Goal: Information Seeking & Learning: Learn about a topic

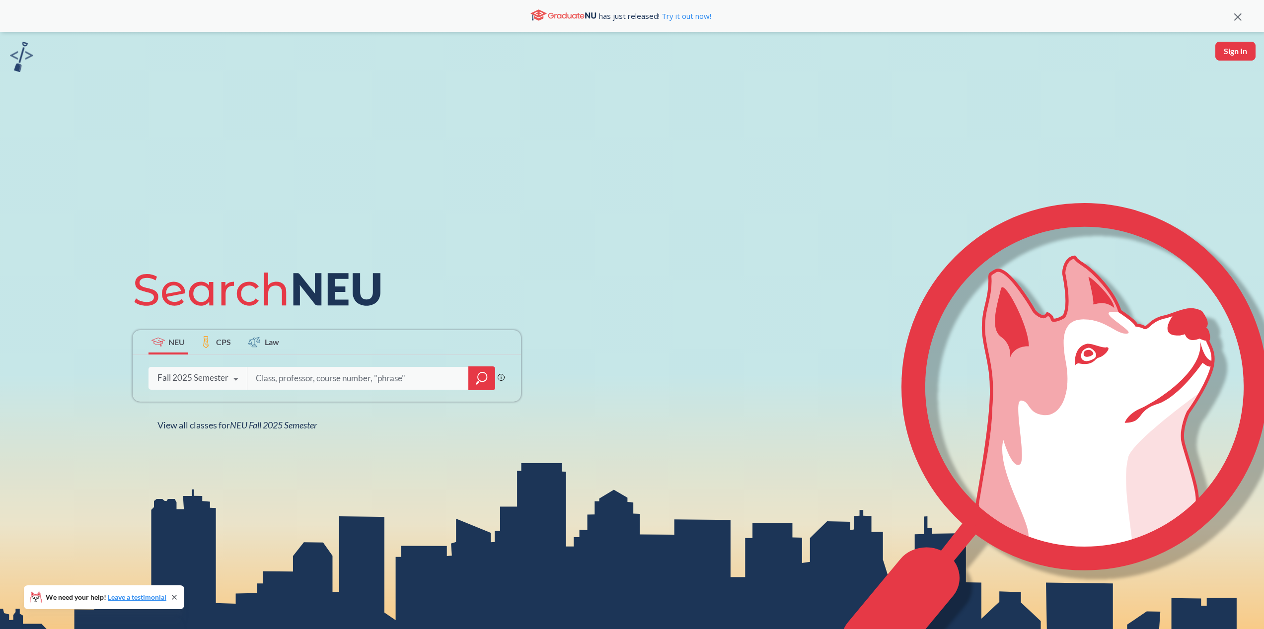
click at [487, 370] on div at bounding box center [481, 379] width 27 height 24
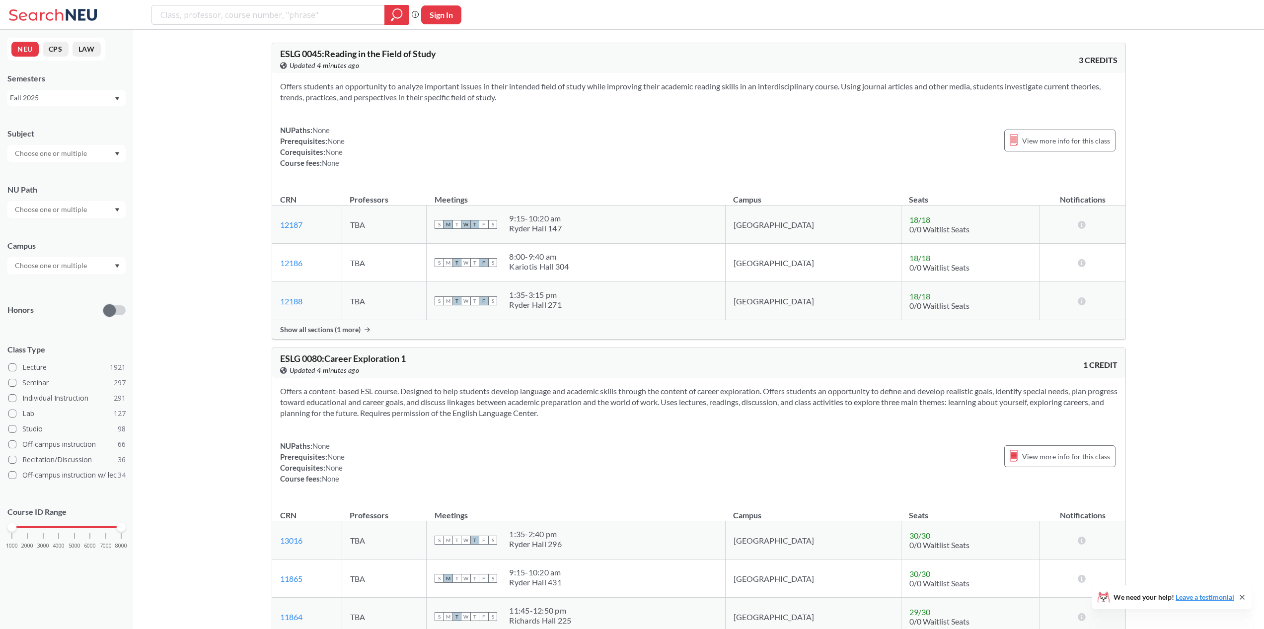
click at [66, 157] on input "text" at bounding box center [51, 154] width 83 height 12
drag, startPoint x: 155, startPoint y: 146, endPoint x: 90, endPoint y: 200, distance: 84.7
click at [59, 260] on input "text" at bounding box center [51, 266] width 83 height 12
type input "[GEOGRAPHIC_DATA]"
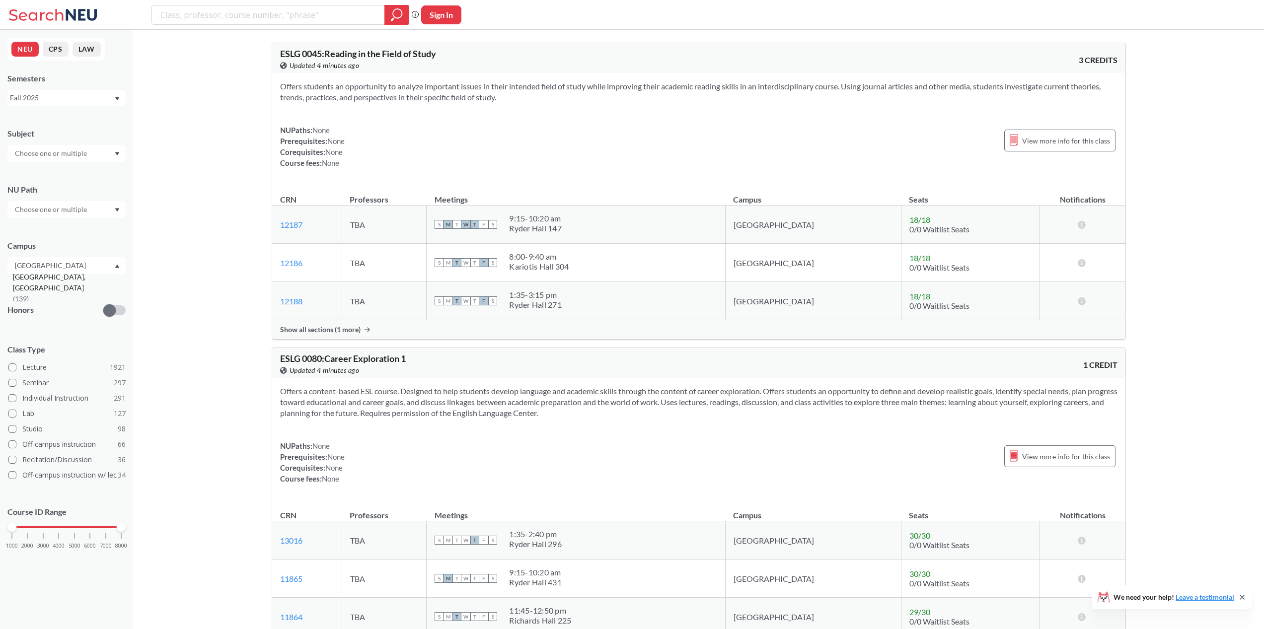
click at [85, 287] on div "[GEOGRAPHIC_DATA], [GEOGRAPHIC_DATA] ( 139 )" at bounding box center [69, 288] width 112 height 33
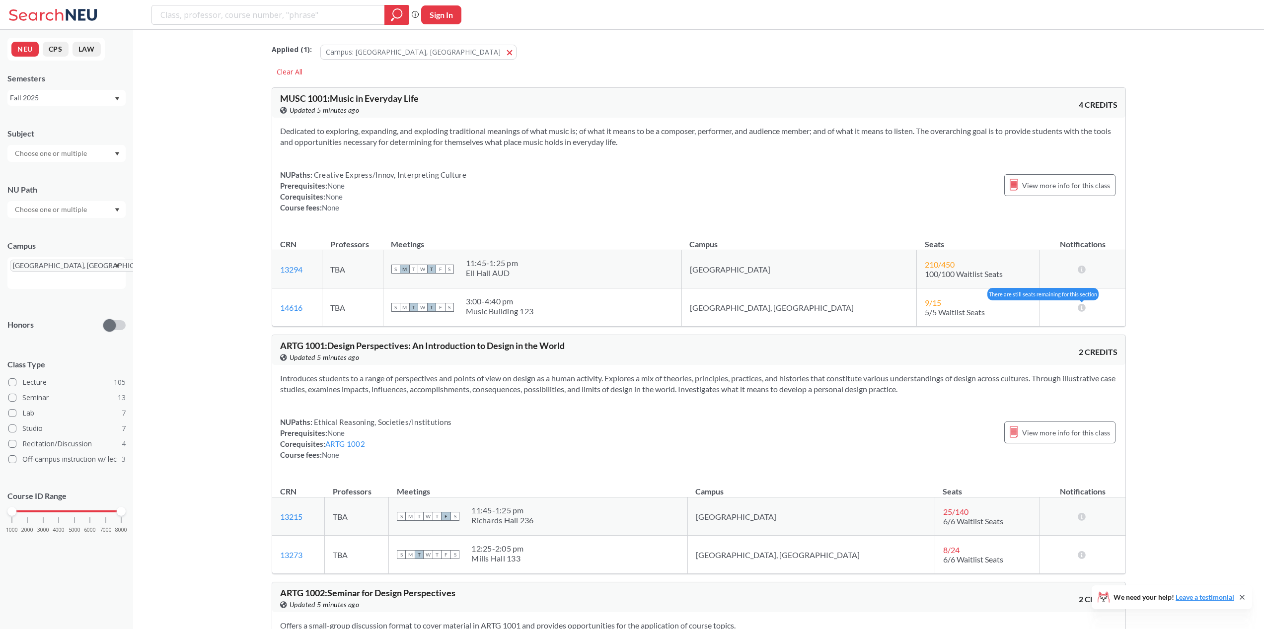
click at [1083, 306] on icon at bounding box center [1081, 308] width 9 height 8
click at [1085, 306] on icon at bounding box center [1081, 308] width 9 height 8
click at [943, 324] on td "9 / 15 5/5 Waitlist Seats" at bounding box center [978, 308] width 123 height 38
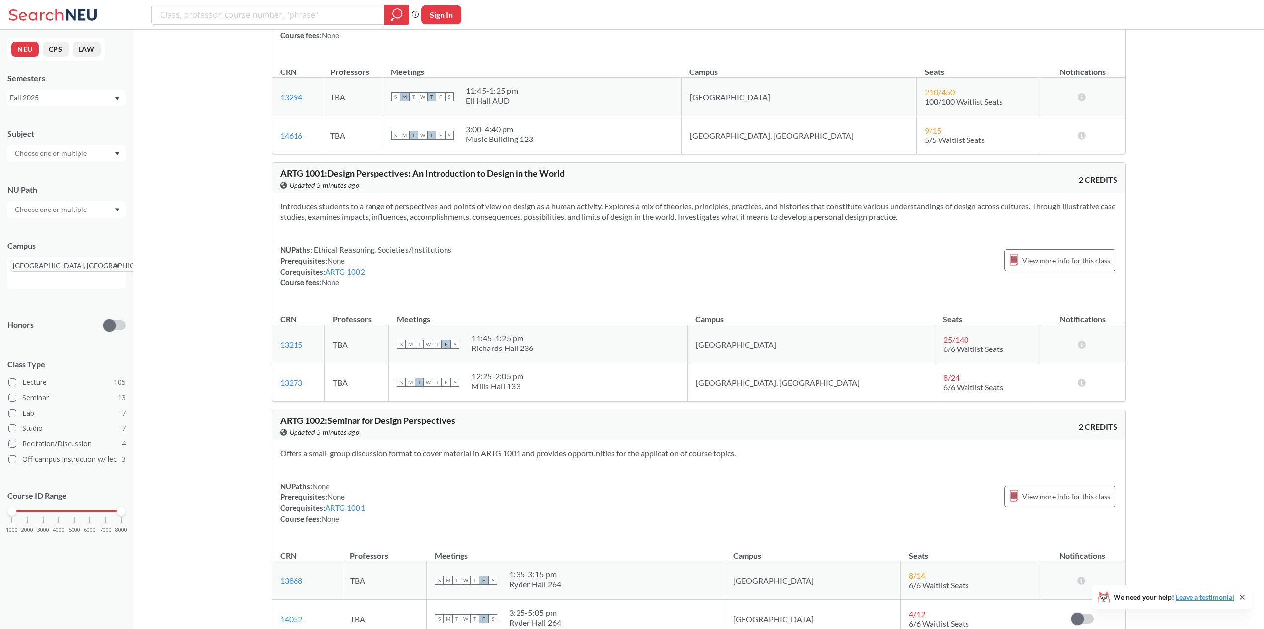
scroll to position [215, 0]
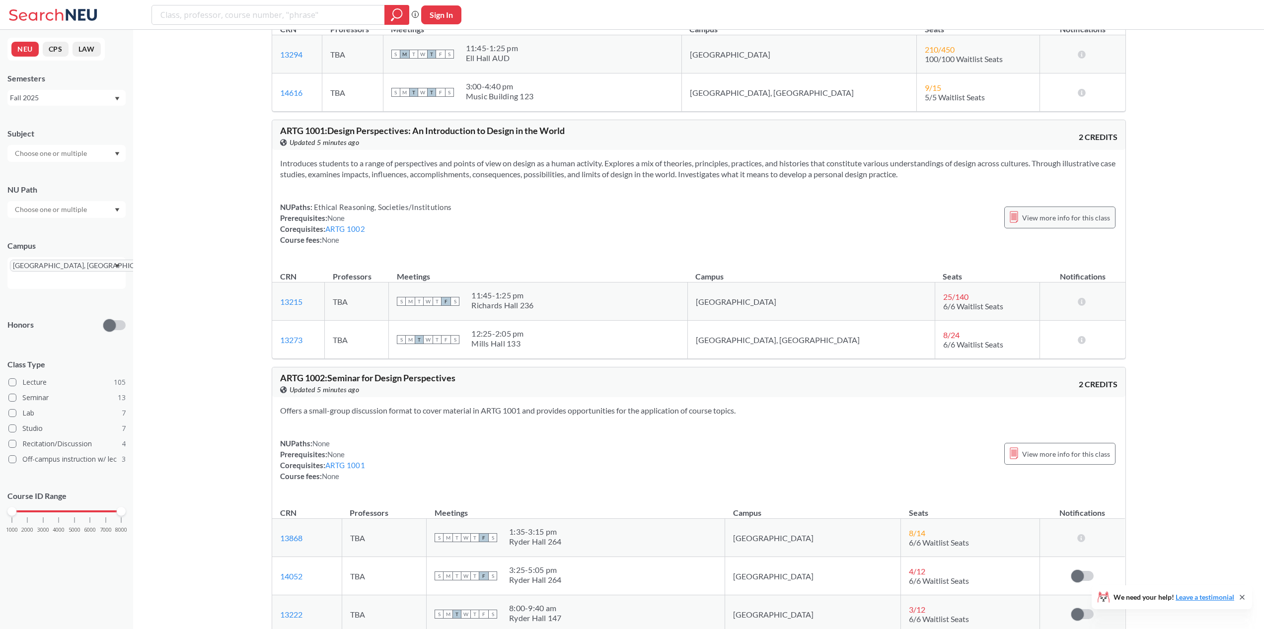
click at [1088, 218] on span "View more info for this class" at bounding box center [1066, 218] width 88 height 12
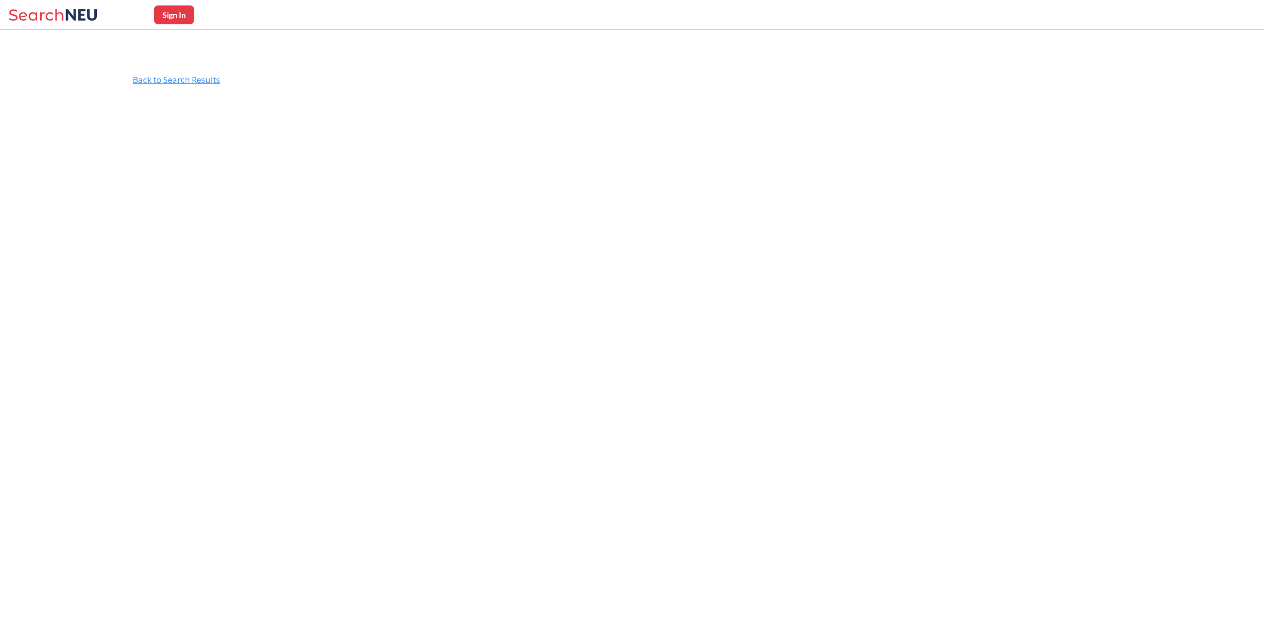
click at [204, 77] on div "Back to Search Results" at bounding box center [638, 84] width 1011 height 19
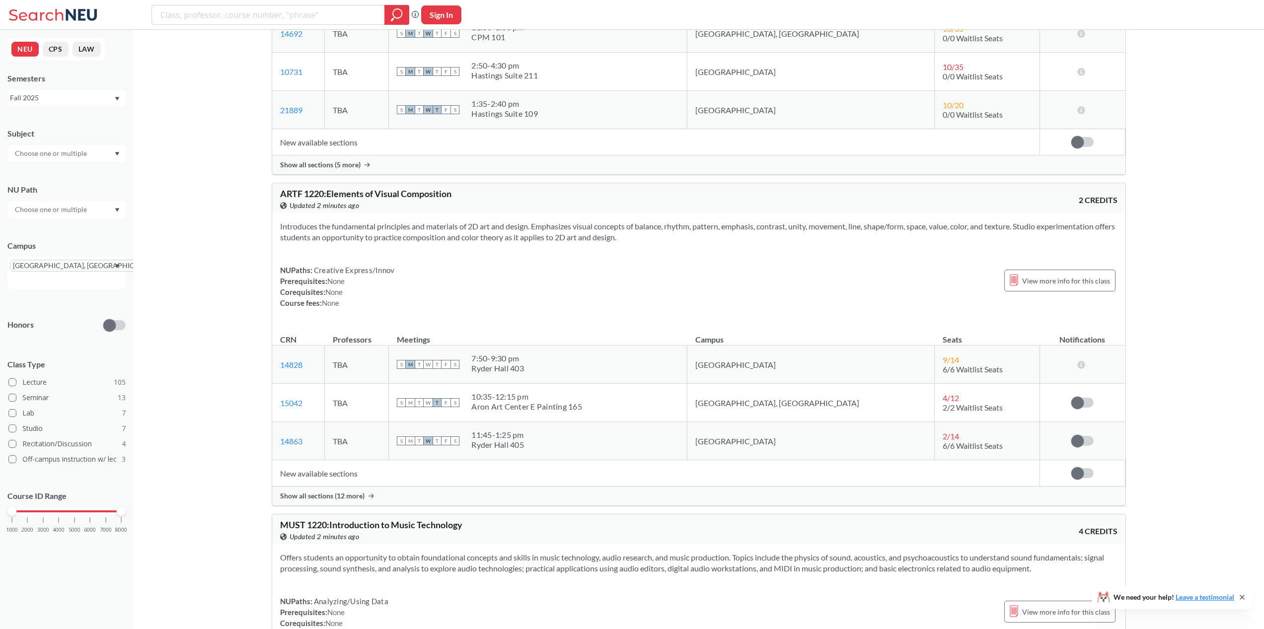
scroll to position [11523, 0]
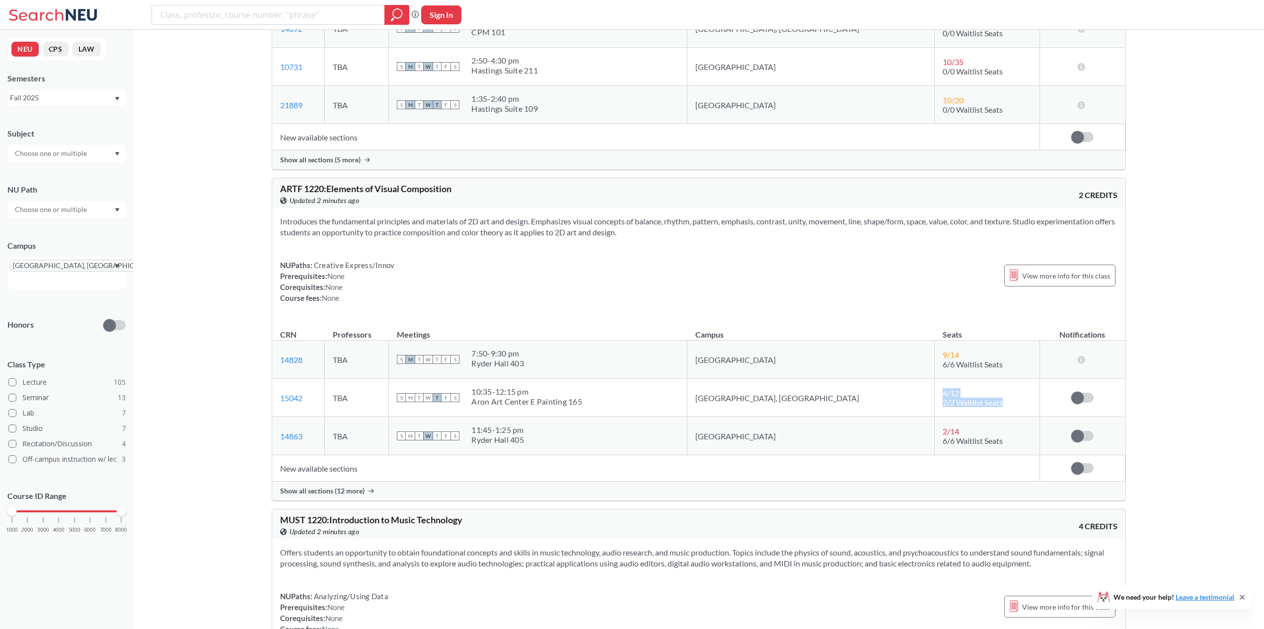
drag, startPoint x: 954, startPoint y: 400, endPoint x: 882, endPoint y: 393, distance: 72.4
click at [935, 393] on td "4 / 12 2/2 Waitlist Seats" at bounding box center [987, 398] width 105 height 38
click at [935, 392] on td "4 / 12 2/2 Waitlist Seats" at bounding box center [987, 398] width 105 height 38
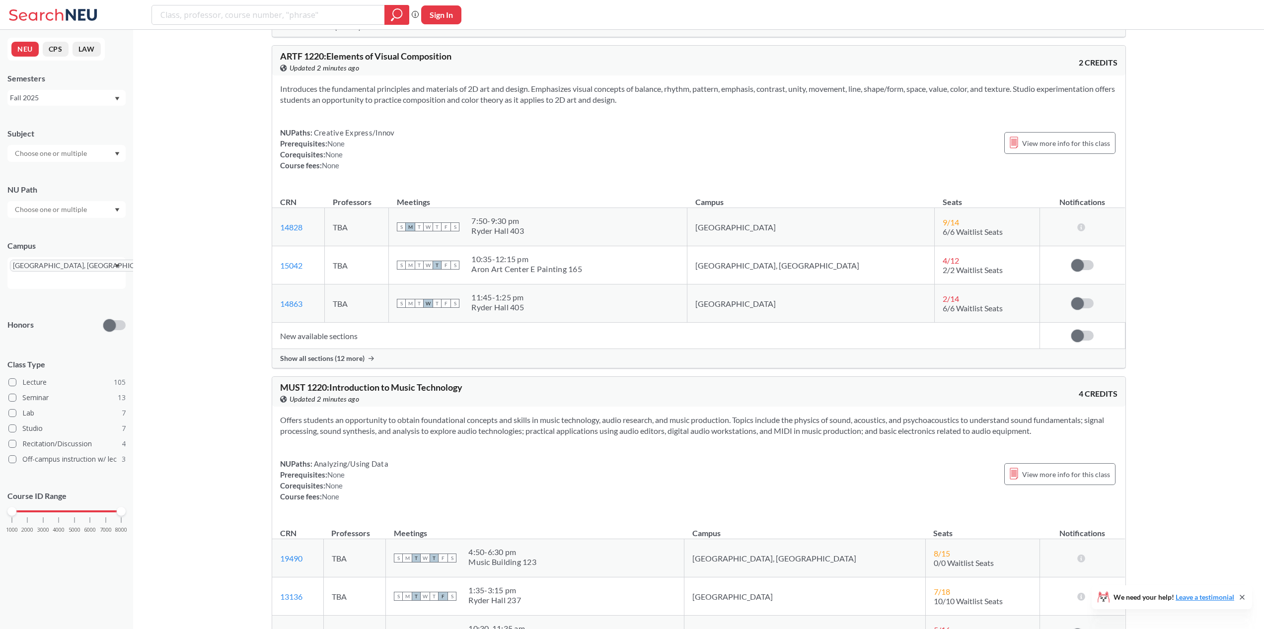
scroll to position [11657, 0]
drag, startPoint x: 647, startPoint y: 97, endPoint x: 277, endPoint y: 82, distance: 370.4
click at [277, 82] on div "Introduces the fundamental principles and materials of 2D art and design. Empha…" at bounding box center [698, 129] width 853 height 111
drag, startPoint x: 277, startPoint y: 82, endPoint x: 1019, endPoint y: 97, distance: 742.4
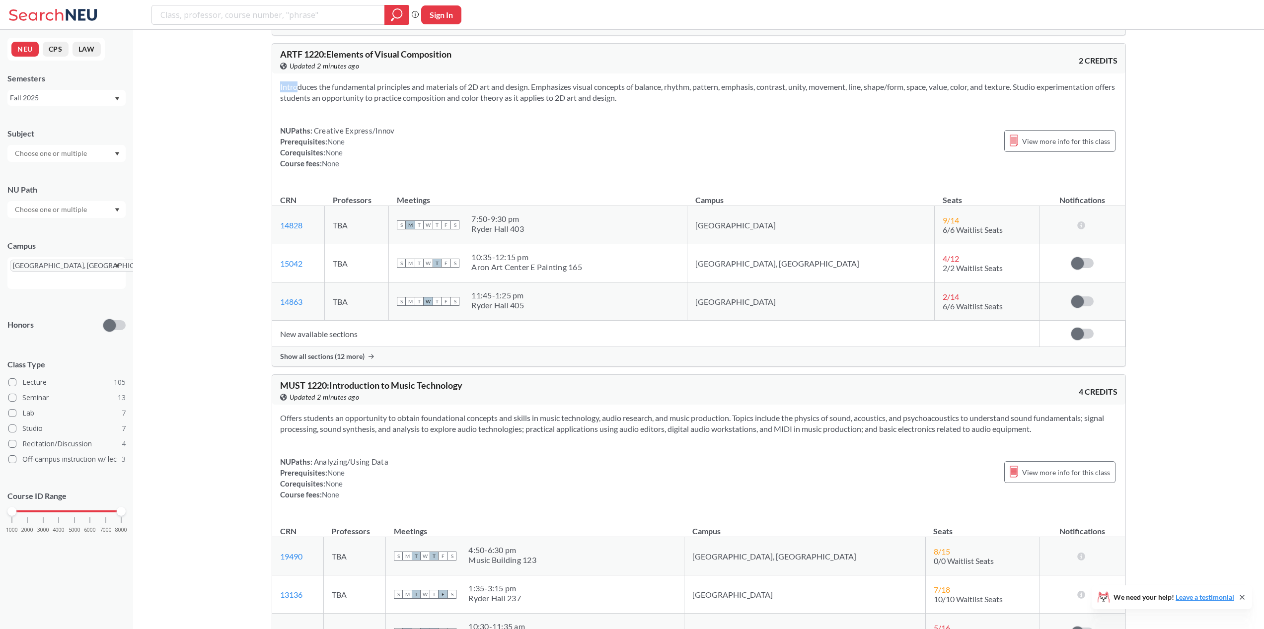
click at [1019, 97] on div "Introduces the fundamental principles and materials of 2D art and design. Empha…" at bounding box center [698, 129] width 853 height 111
click at [1020, 94] on section "Introduces the fundamental principles and materials of 2D art and design. Empha…" at bounding box center [699, 92] width 838 height 22
click at [1022, 93] on section "Introduces the fundamental principles and materials of 2D art and design. Empha…" at bounding box center [699, 92] width 838 height 22
drag, startPoint x: 1021, startPoint y: 86, endPoint x: 252, endPoint y: 82, distance: 768.6
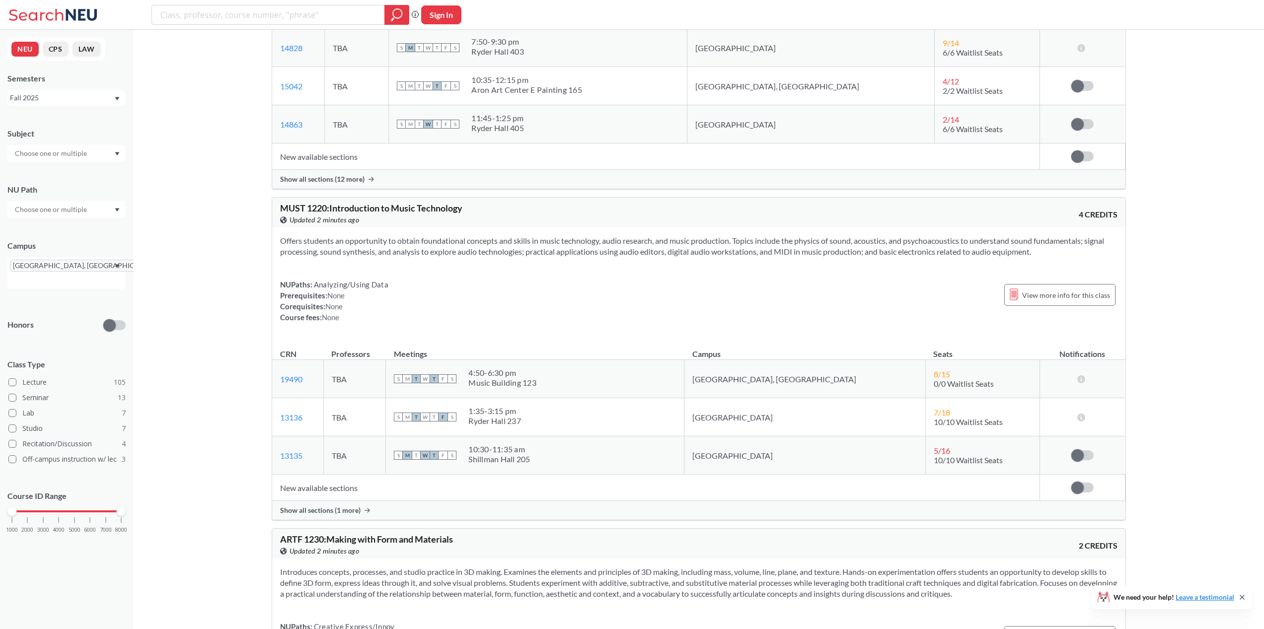
scroll to position [11872, 0]
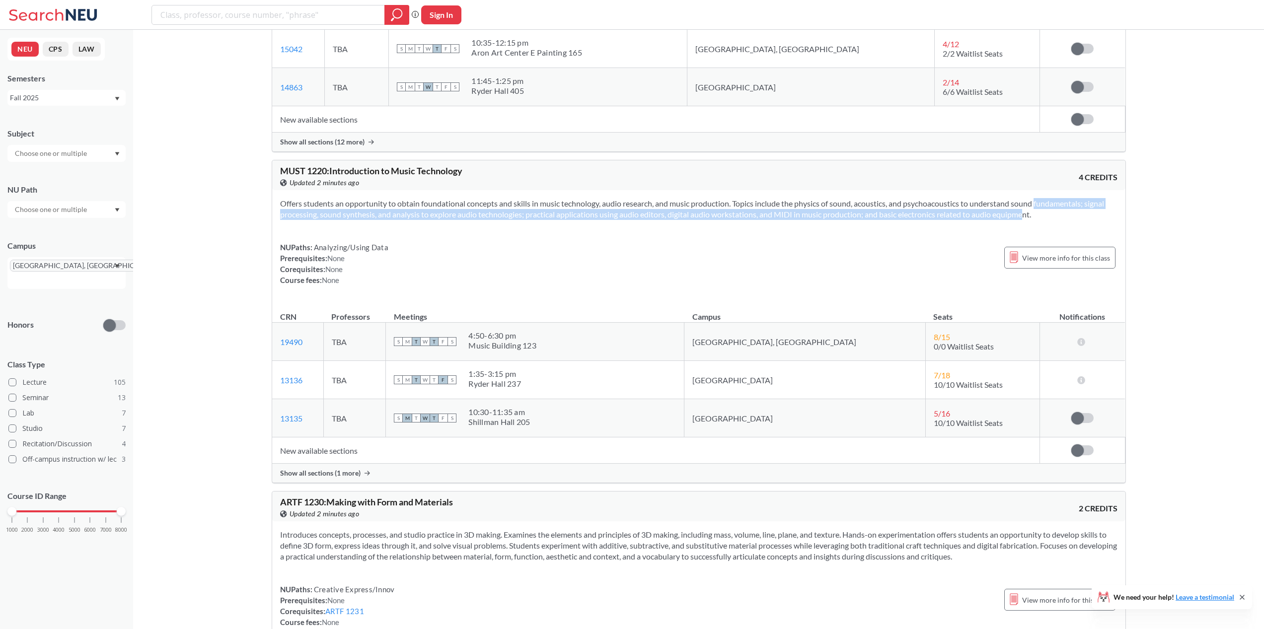
drag, startPoint x: 1008, startPoint y: 213, endPoint x: 1022, endPoint y: 199, distance: 20.0
click at [1022, 199] on section "Offers students an opportunity to obtain foundational concepts and skills in mu…" at bounding box center [699, 209] width 838 height 22
drag, startPoint x: 1049, startPoint y: 218, endPoint x: 281, endPoint y: 193, distance: 768.5
click at [281, 193] on div "Offers students an opportunity to obtain foundational concepts and skills in mu…" at bounding box center [698, 245] width 853 height 111
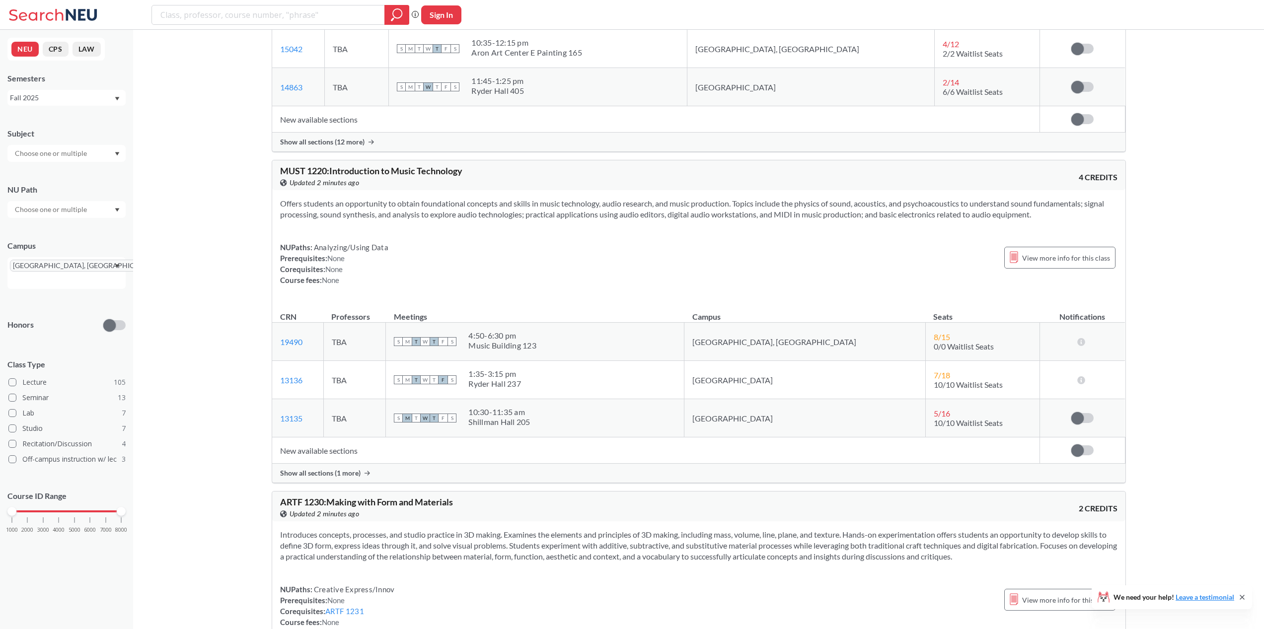
drag, startPoint x: 281, startPoint y: 194, endPoint x: 1041, endPoint y: 216, distance: 760.9
click at [1041, 216] on div "Offers students an opportunity to obtain foundational concepts and skills in mu…" at bounding box center [698, 245] width 853 height 111
drag, startPoint x: 1041, startPoint y: 216, endPoint x: 1034, endPoint y: 219, distance: 8.0
click at [1040, 216] on section "Offers students an opportunity to obtain foundational concepts and skills in mu…" at bounding box center [699, 209] width 838 height 22
drag, startPoint x: 736, startPoint y: 198, endPoint x: 1047, endPoint y: 205, distance: 311.1
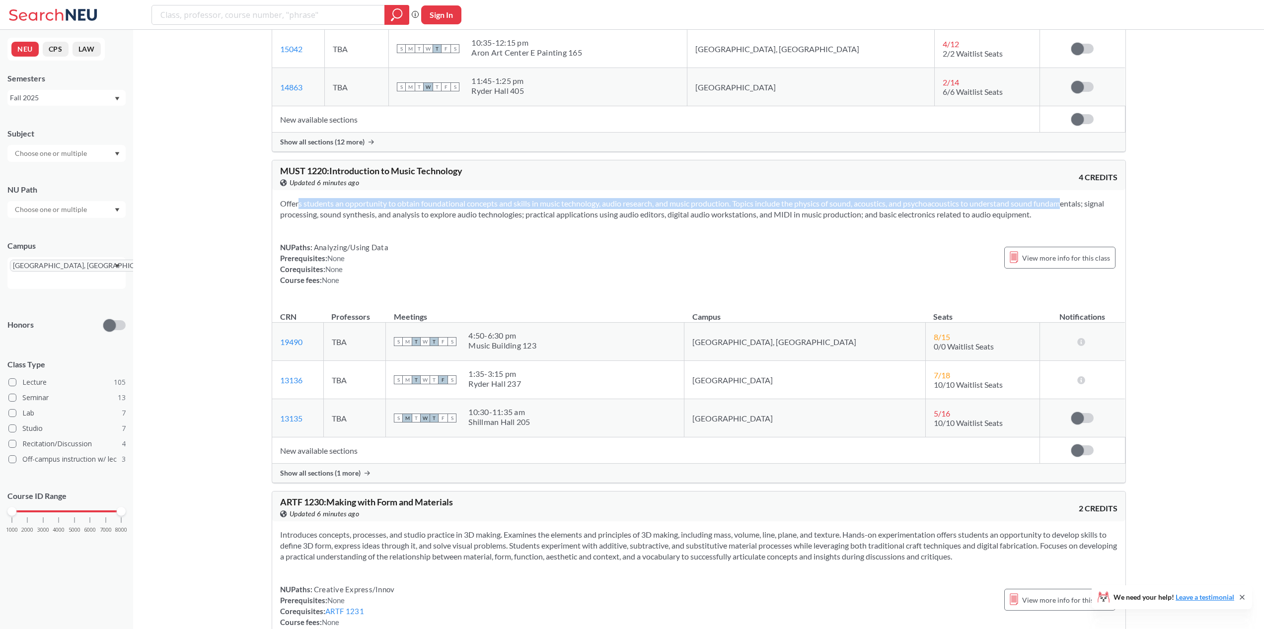
click at [1047, 205] on section "Offers students an opportunity to obtain foundational concepts and skills in mu…" at bounding box center [699, 209] width 838 height 22
drag, startPoint x: 1075, startPoint y: 223, endPoint x: 736, endPoint y: 207, distance: 339.2
click at [736, 207] on div "Offers students an opportunity to obtain foundational concepts and skills in mu…" at bounding box center [698, 245] width 853 height 111
click at [736, 207] on section "Offers students an opportunity to obtain foundational concepts and skills in mu…" at bounding box center [699, 209] width 838 height 22
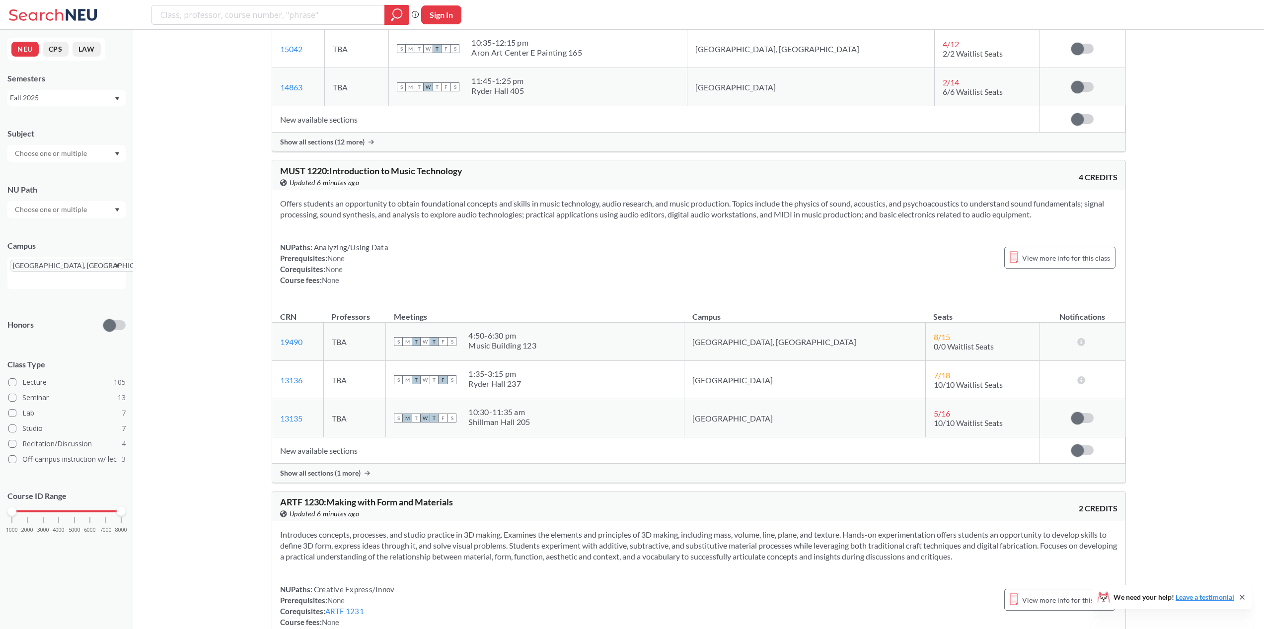
drag, startPoint x: 737, startPoint y: 205, endPoint x: 1059, endPoint y: 213, distance: 322.0
click at [1059, 213] on section "Offers students an opportunity to obtain foundational concepts and skills in mu…" at bounding box center [699, 209] width 838 height 22
drag, startPoint x: 1079, startPoint y: 216, endPoint x: 735, endPoint y: 201, distance: 343.6
click at [735, 201] on section "Offers students an opportunity to obtain foundational concepts and skills in mu…" at bounding box center [699, 209] width 838 height 22
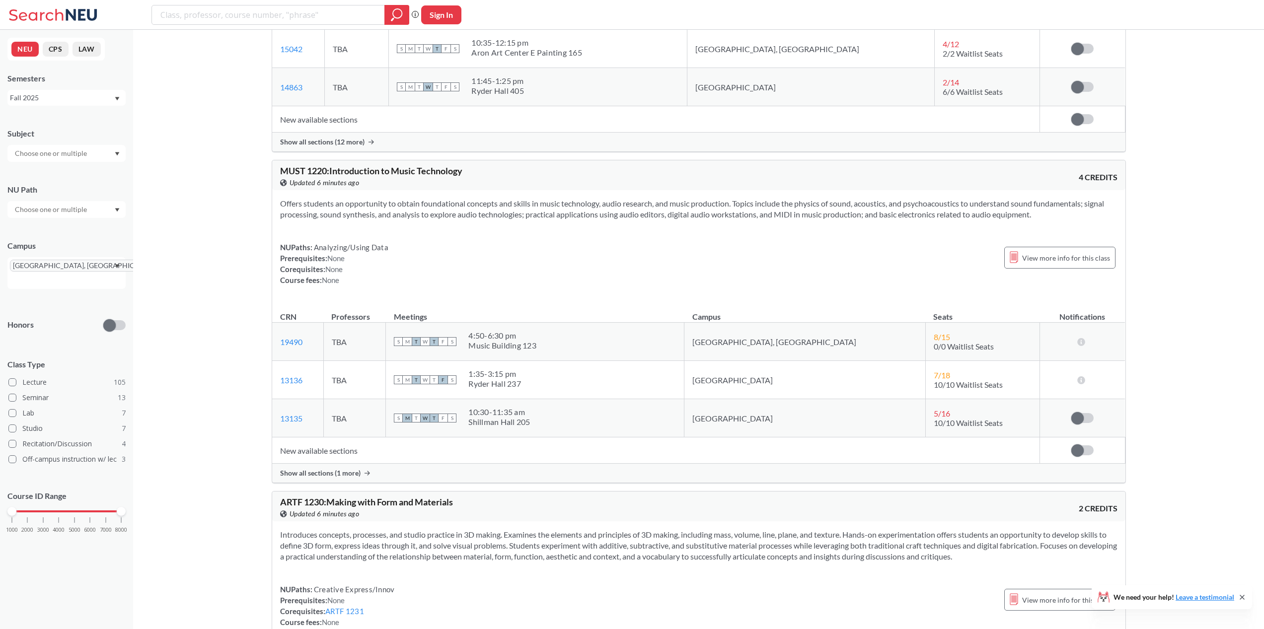
click at [478, 213] on section "Offers students an opportunity to obtain foundational concepts and skills in mu…" at bounding box center [699, 209] width 838 height 22
click at [475, 215] on section "Offers students an opportunity to obtain foundational concepts and skills in mu…" at bounding box center [699, 209] width 838 height 22
drag, startPoint x: 505, startPoint y: 218, endPoint x: 1073, endPoint y: 213, distance: 567.4
click at [1074, 213] on section "Offers students an opportunity to obtain foundational concepts and skills in mu…" at bounding box center [699, 209] width 838 height 22
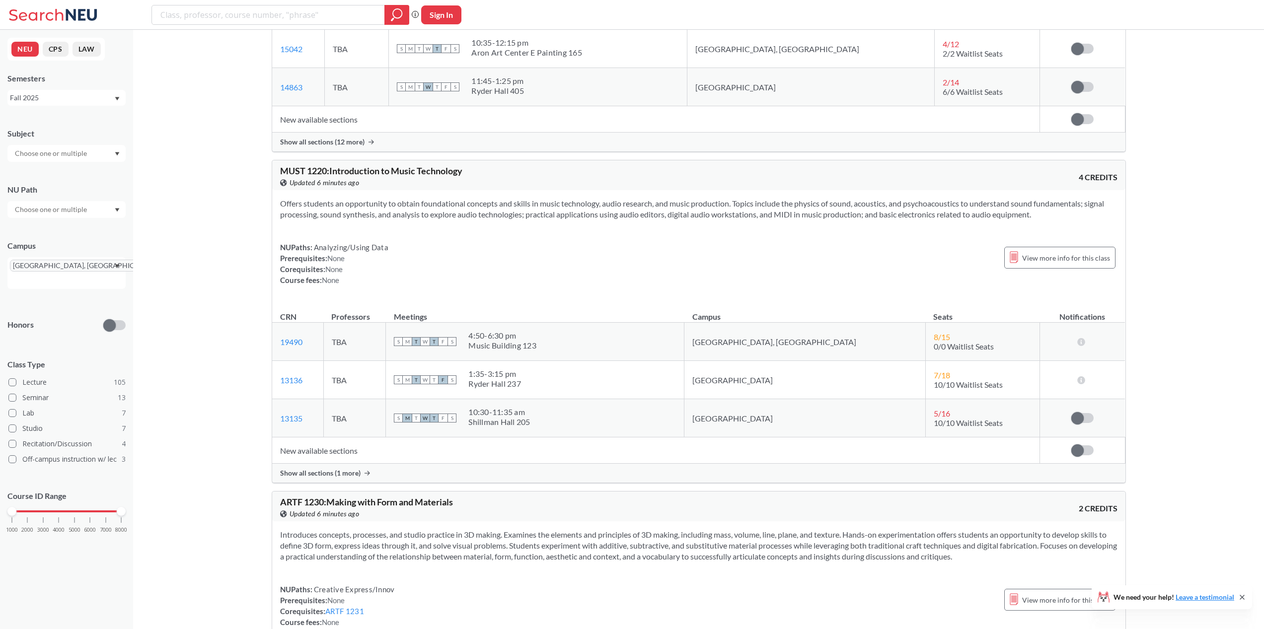
drag, startPoint x: 859, startPoint y: 218, endPoint x: 243, endPoint y: 202, distance: 616.2
drag, startPoint x: 1073, startPoint y: 217, endPoint x: 259, endPoint y: 198, distance: 814.0
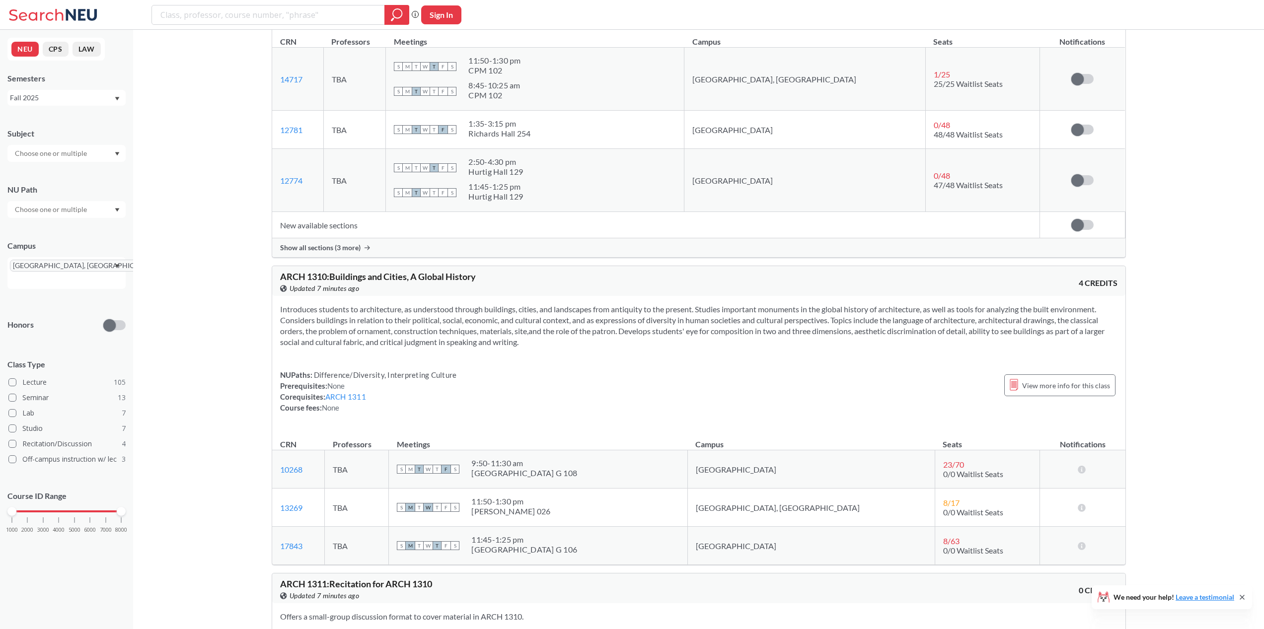
scroll to position [13864, 0]
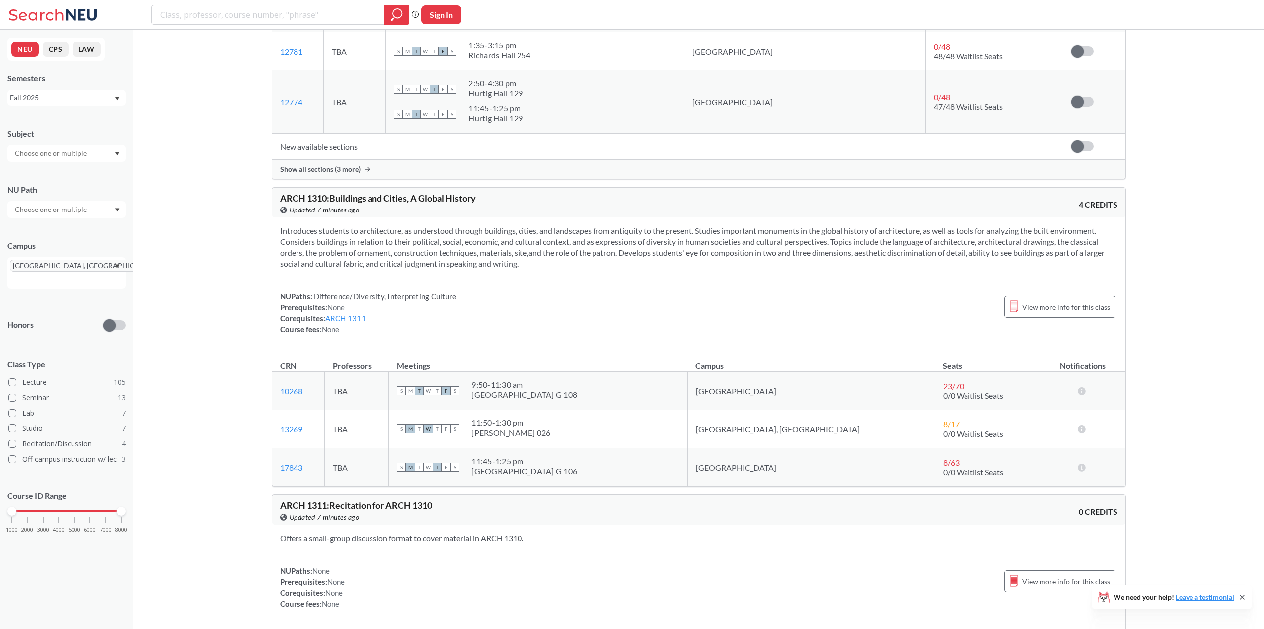
drag, startPoint x: 553, startPoint y: 259, endPoint x: 266, endPoint y: 231, distance: 288.0
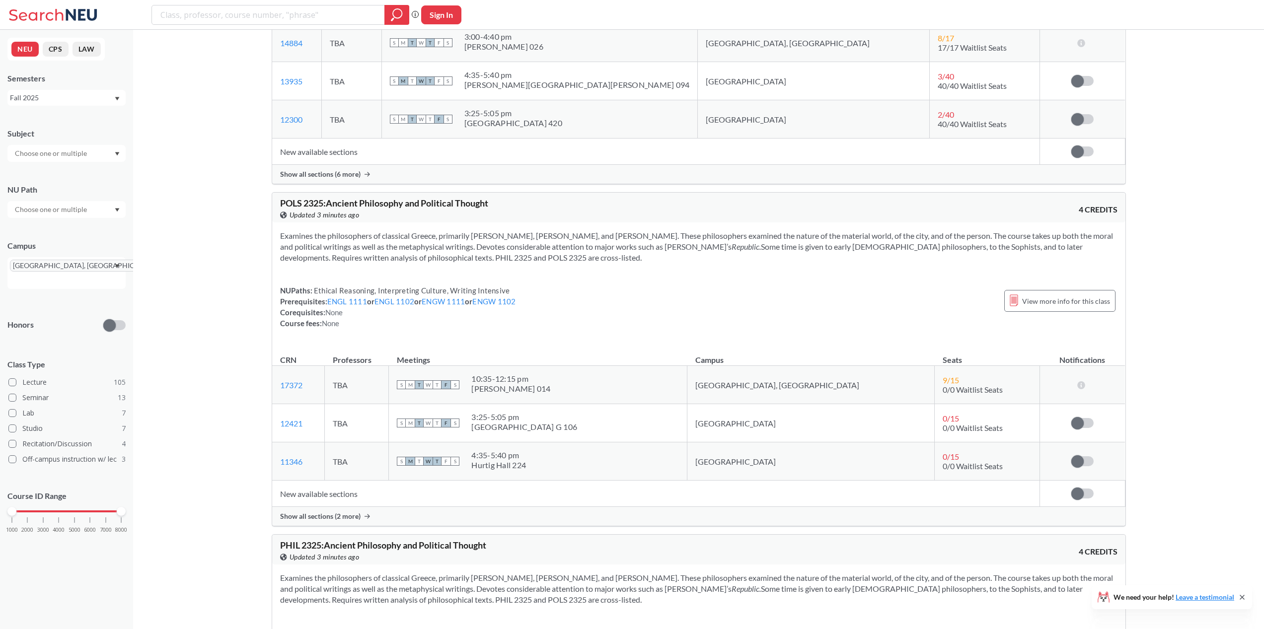
scroll to position [21156, 0]
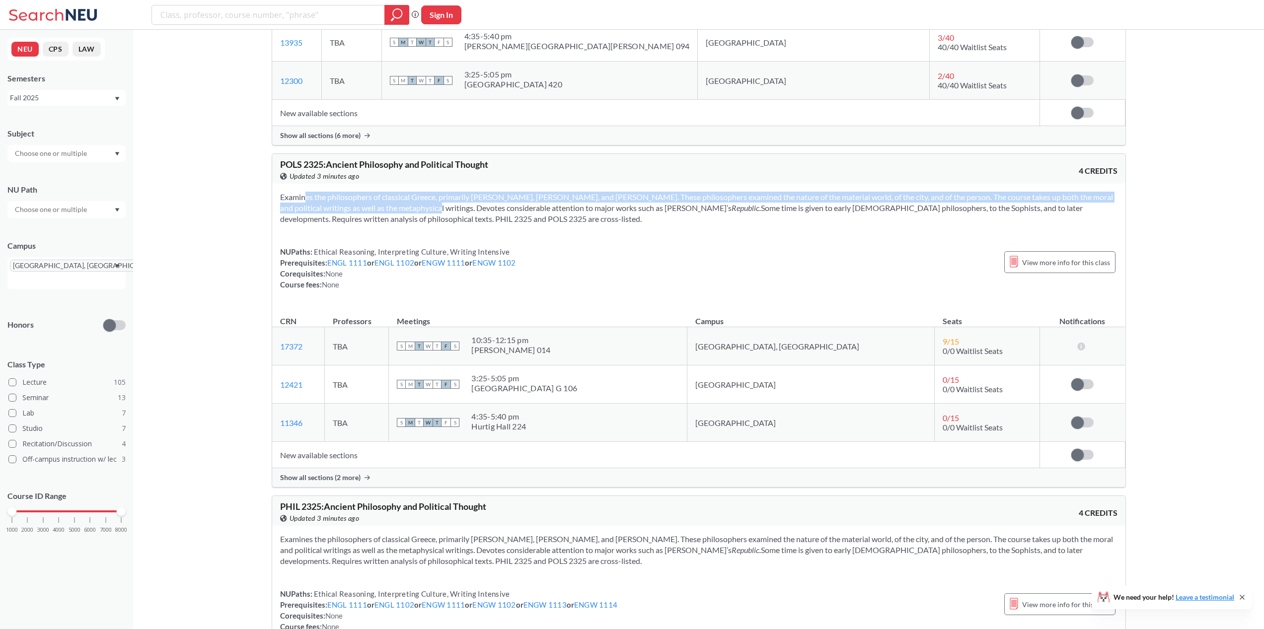
drag, startPoint x: 284, startPoint y: 195, endPoint x: 383, endPoint y: 209, distance: 99.8
click at [383, 209] on section "Examines the philosophers of classical Greece, primarily [PERSON_NAME], [PERSON…" at bounding box center [699, 208] width 838 height 33
click at [384, 209] on section "Examines the philosophers of classical Greece, primarily [PERSON_NAME], [PERSON…" at bounding box center [699, 208] width 838 height 33
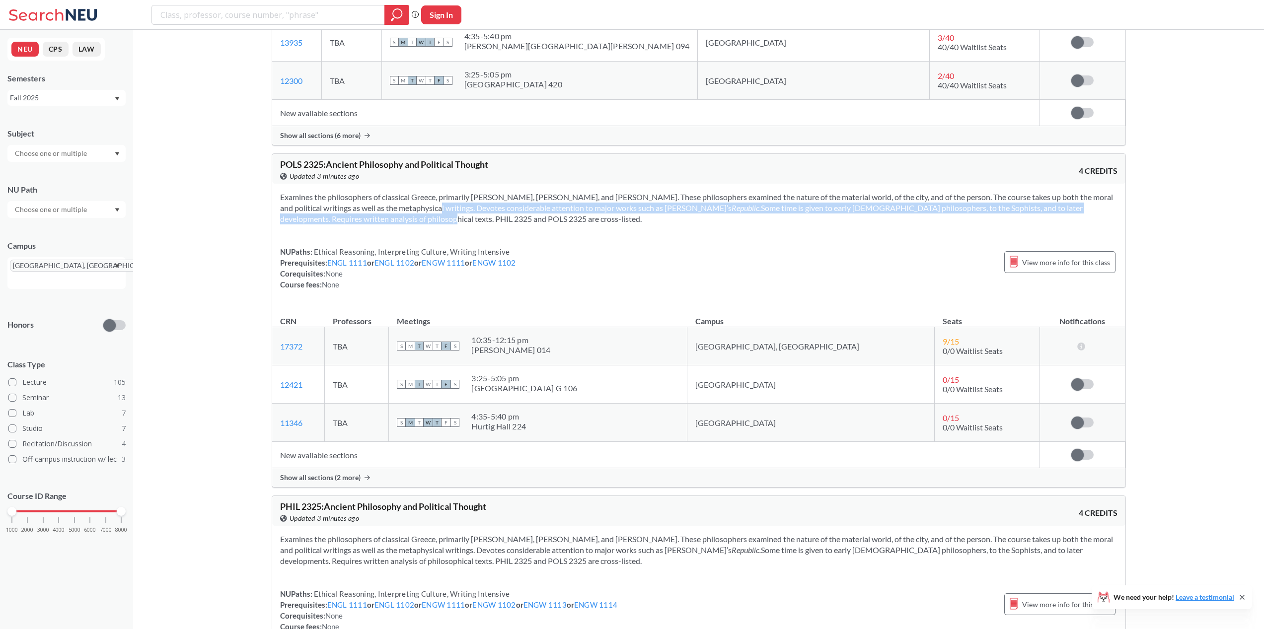
drag, startPoint x: 384, startPoint y: 209, endPoint x: 1114, endPoint y: 206, distance: 729.8
click at [1114, 206] on section "Examines the philosophers of classical Greece, primarily [PERSON_NAME], [PERSON…" at bounding box center [699, 208] width 838 height 33
click at [998, 214] on section "Examines the philosophers of classical Greece, primarily [PERSON_NAME], [PERSON…" at bounding box center [699, 208] width 838 height 33
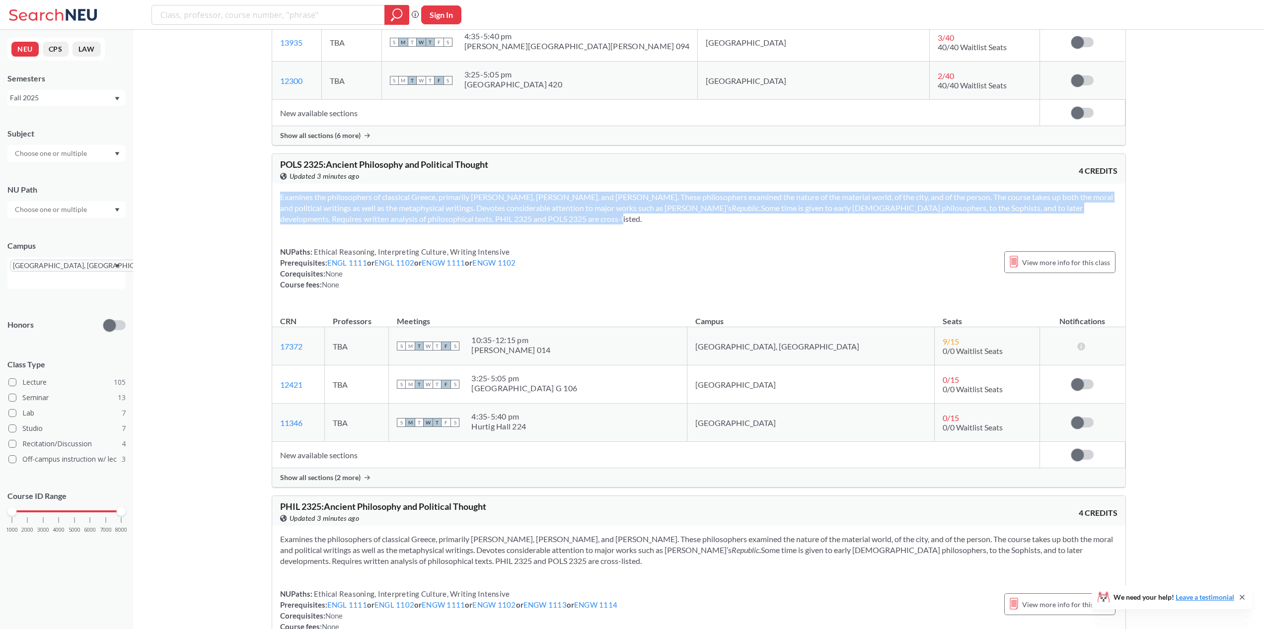
drag, startPoint x: 287, startPoint y: 226, endPoint x: 450, endPoint y: 224, distance: 163.0
click at [450, 224] on div "Examines the philosophers of classical Greece, primarily [PERSON_NAME], [PERSON…" at bounding box center [698, 245] width 853 height 122
click at [450, 224] on section "Examines the philosophers of classical Greece, primarily [PERSON_NAME], [PERSON…" at bounding box center [699, 208] width 838 height 33
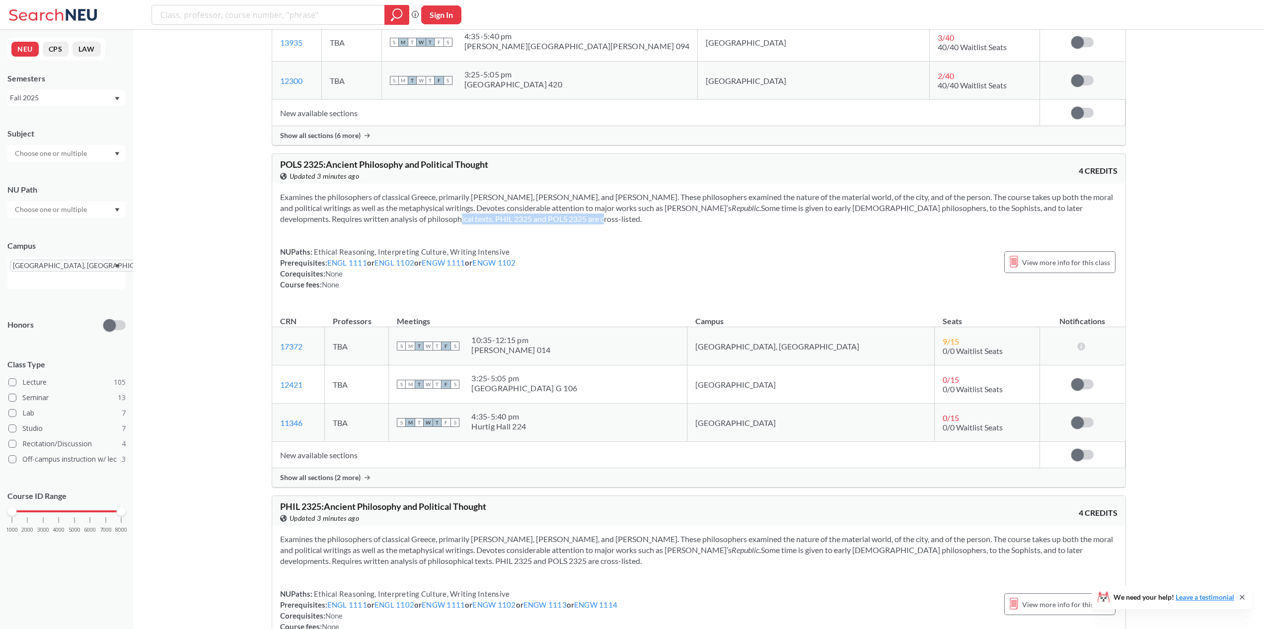
drag, startPoint x: 473, startPoint y: 222, endPoint x: 240, endPoint y: 220, distance: 233.0
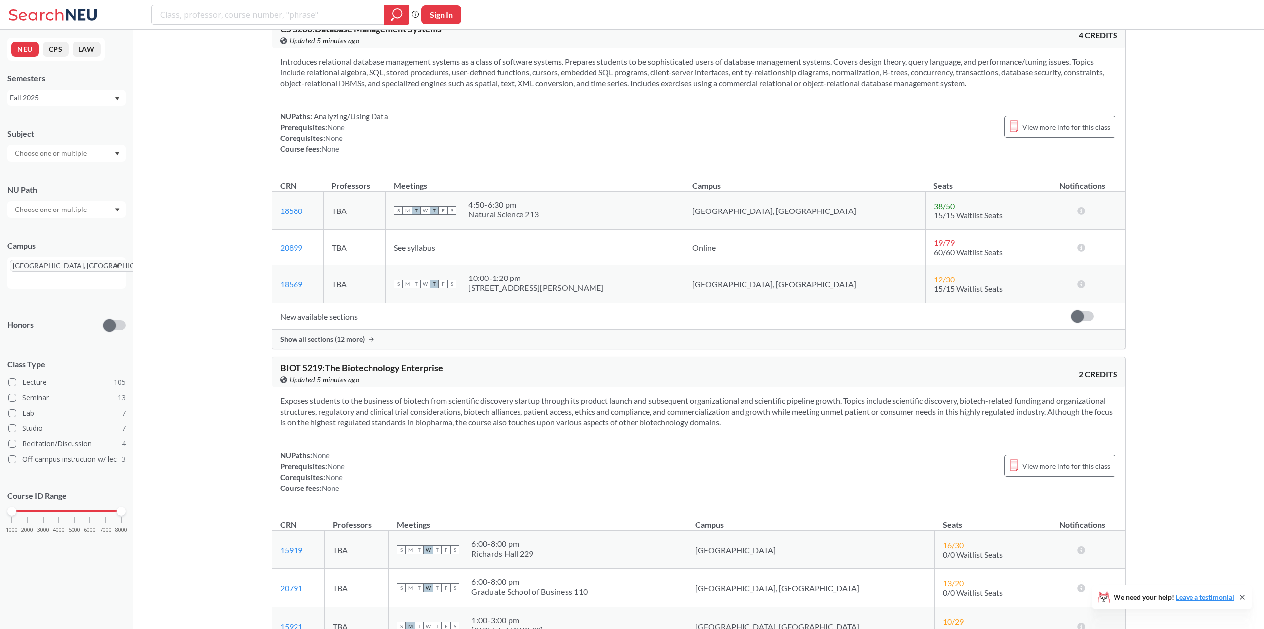
scroll to position [30991, 0]
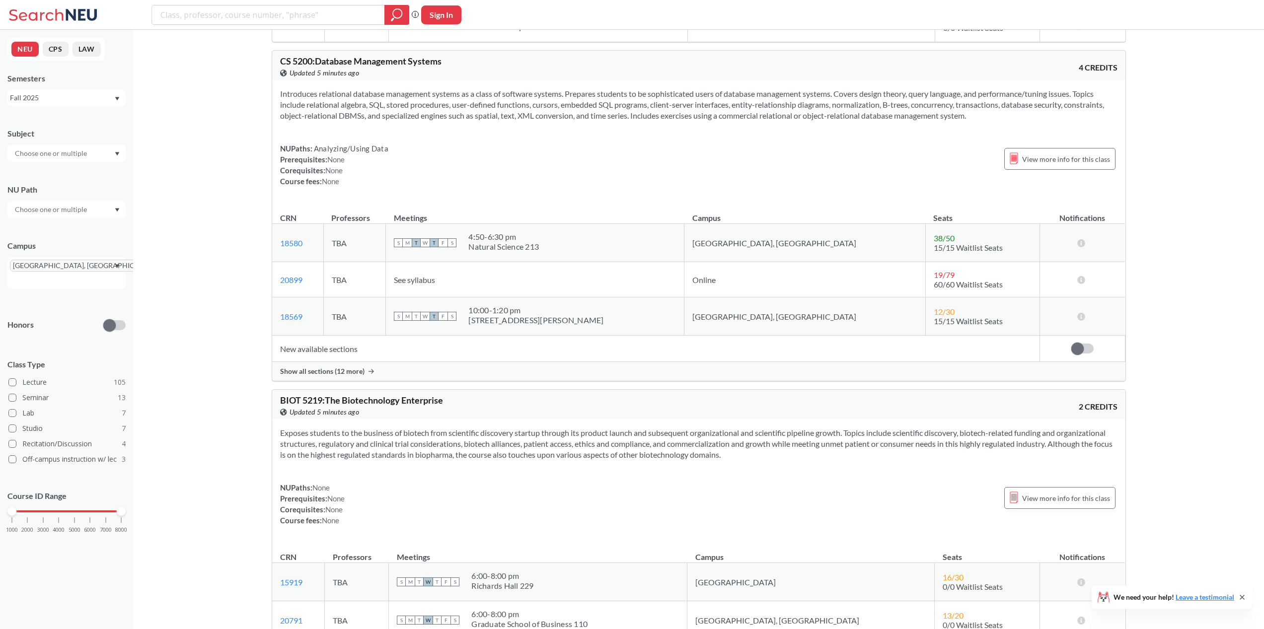
click at [345, 376] on span "Show all sections (12 more)" at bounding box center [322, 371] width 84 height 9
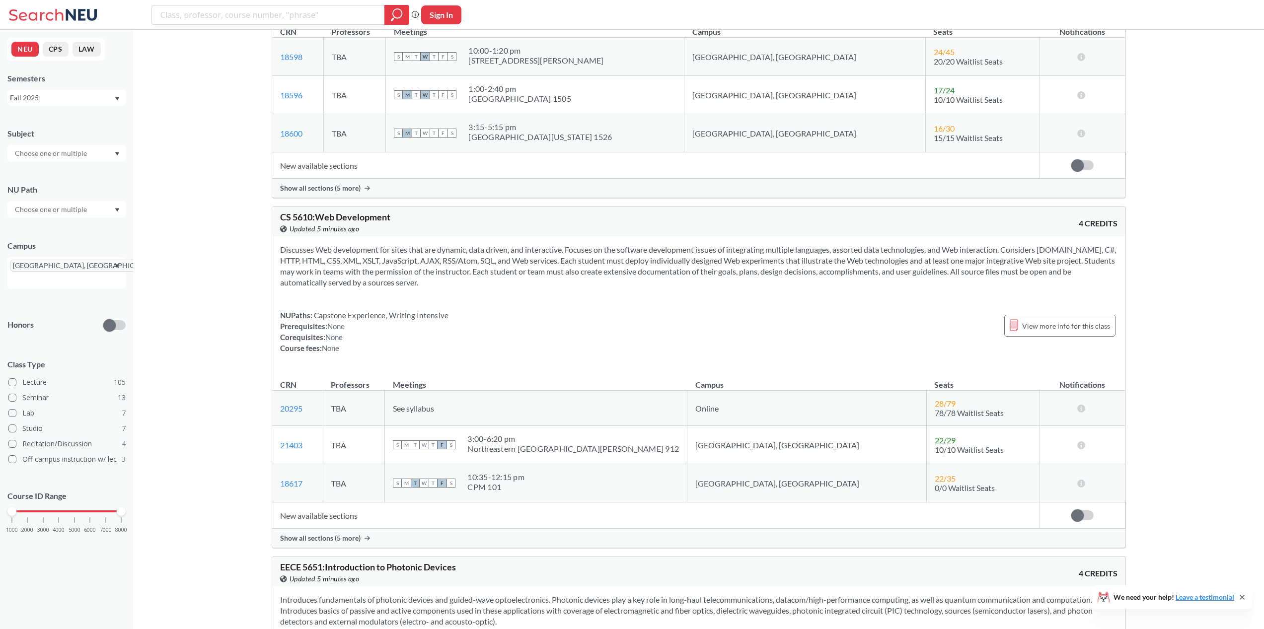
scroll to position [32932, 0]
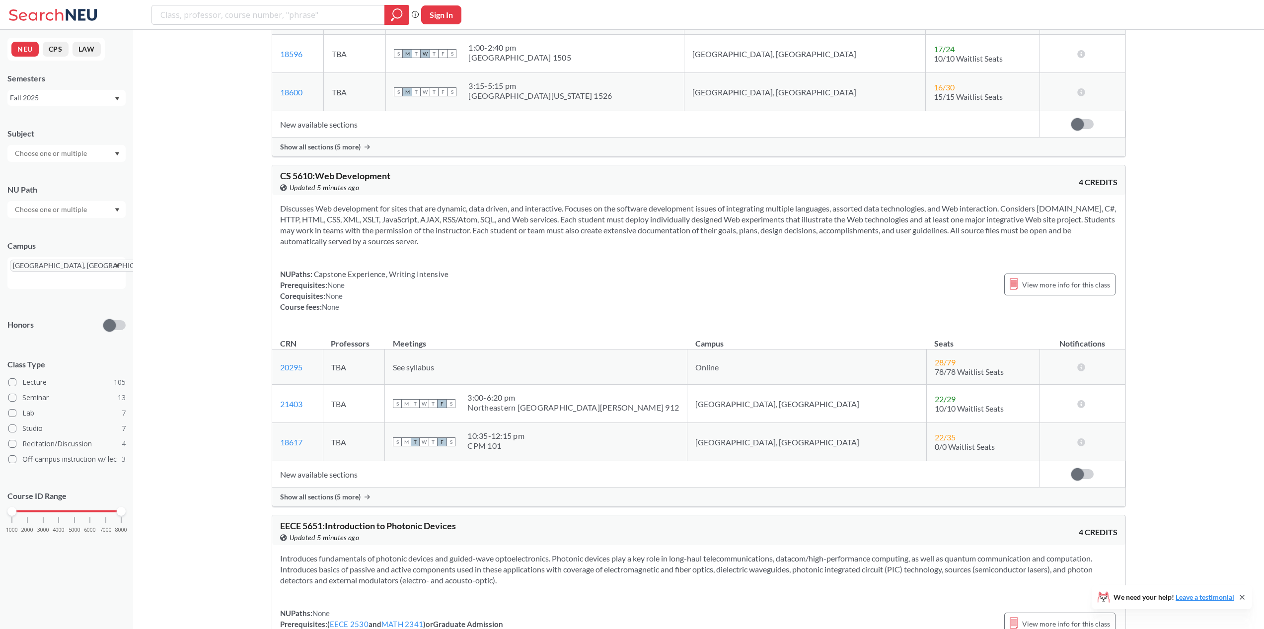
drag, startPoint x: 350, startPoint y: 498, endPoint x: 345, endPoint y: 488, distance: 11.3
click at [349, 495] on div "CS 5610 : Web Development View this course on Banner. Updated 5 minutes ago 4 C…" at bounding box center [699, 336] width 854 height 342
click at [336, 502] on span "Show all sections (5 more)" at bounding box center [320, 497] width 80 height 9
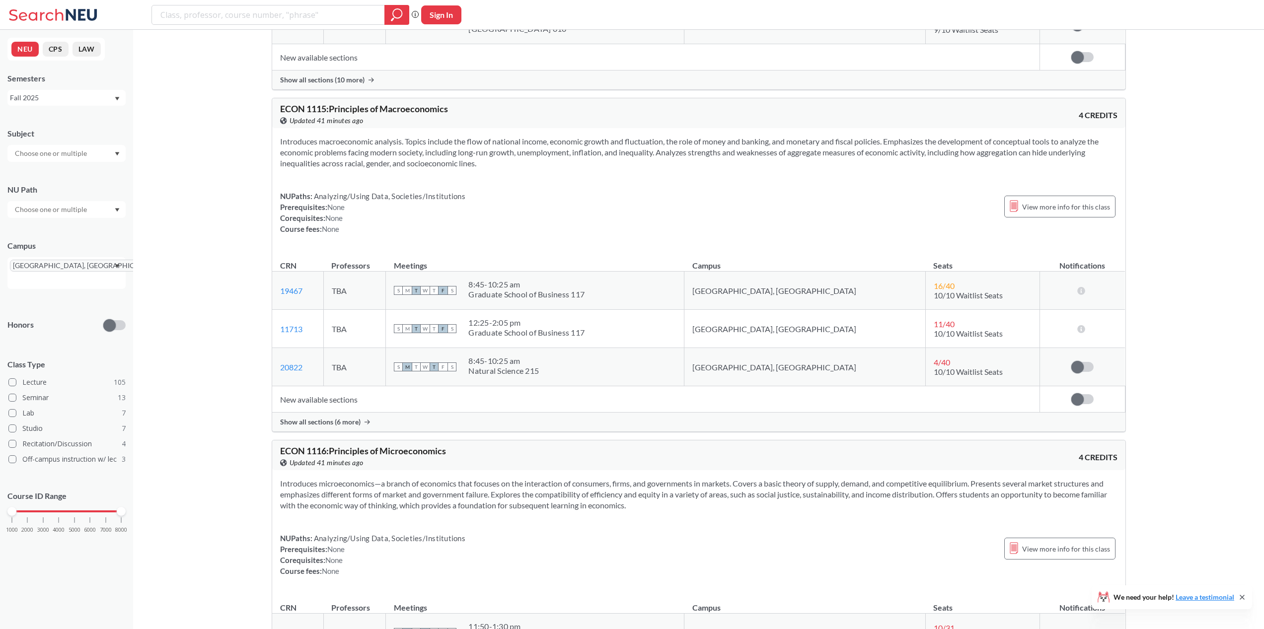
scroll to position [5272, 0]
